Goal: Use online tool/utility: Utilize a website feature to perform a specific function

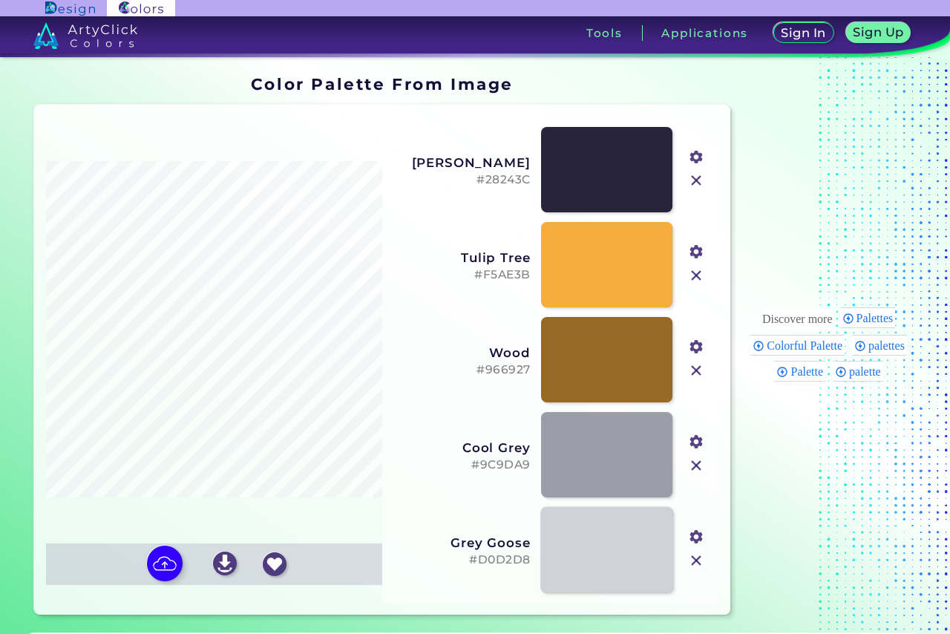
type input "#28243c"
type input "#f5ae3b"
type input "#966927"
type input "#9c9da9"
type input "#d0d2d8"
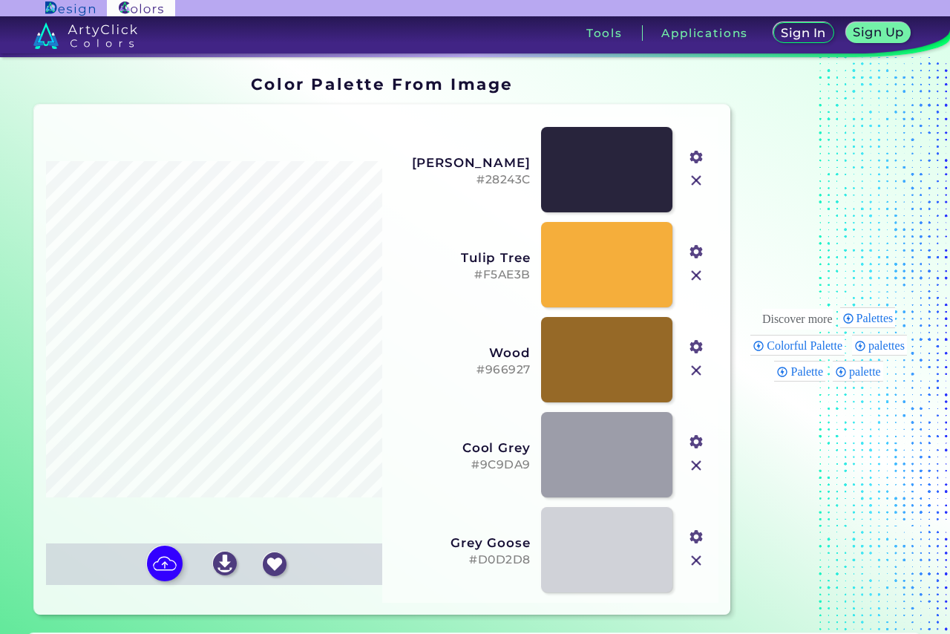
click at [695, 155] on input "#28243c" at bounding box center [694, 155] width 19 height 19
click at [696, 251] on input "#f5ae3b" at bounding box center [694, 250] width 19 height 19
